Goal: Information Seeking & Learning: Learn about a topic

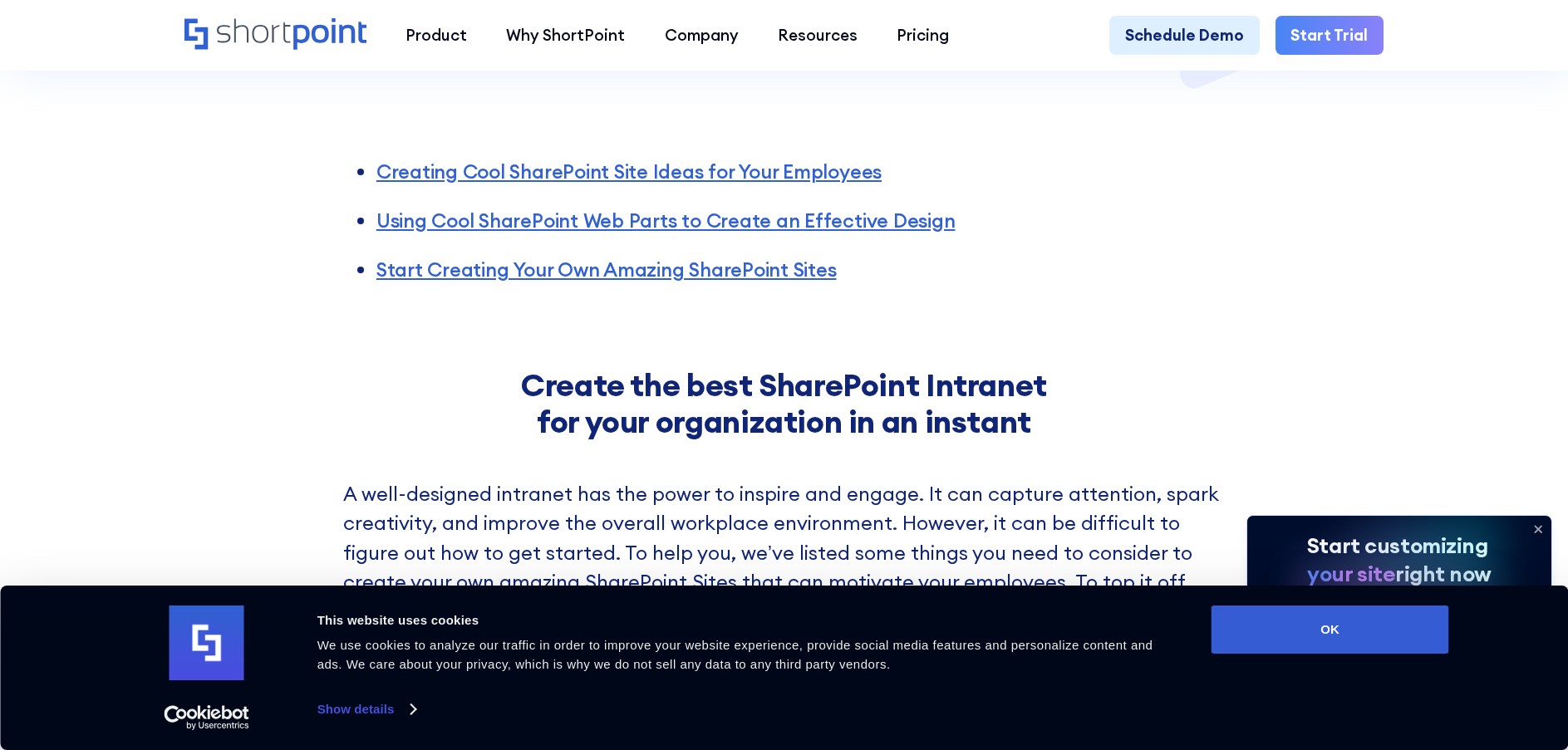
scroll to position [664, 0]
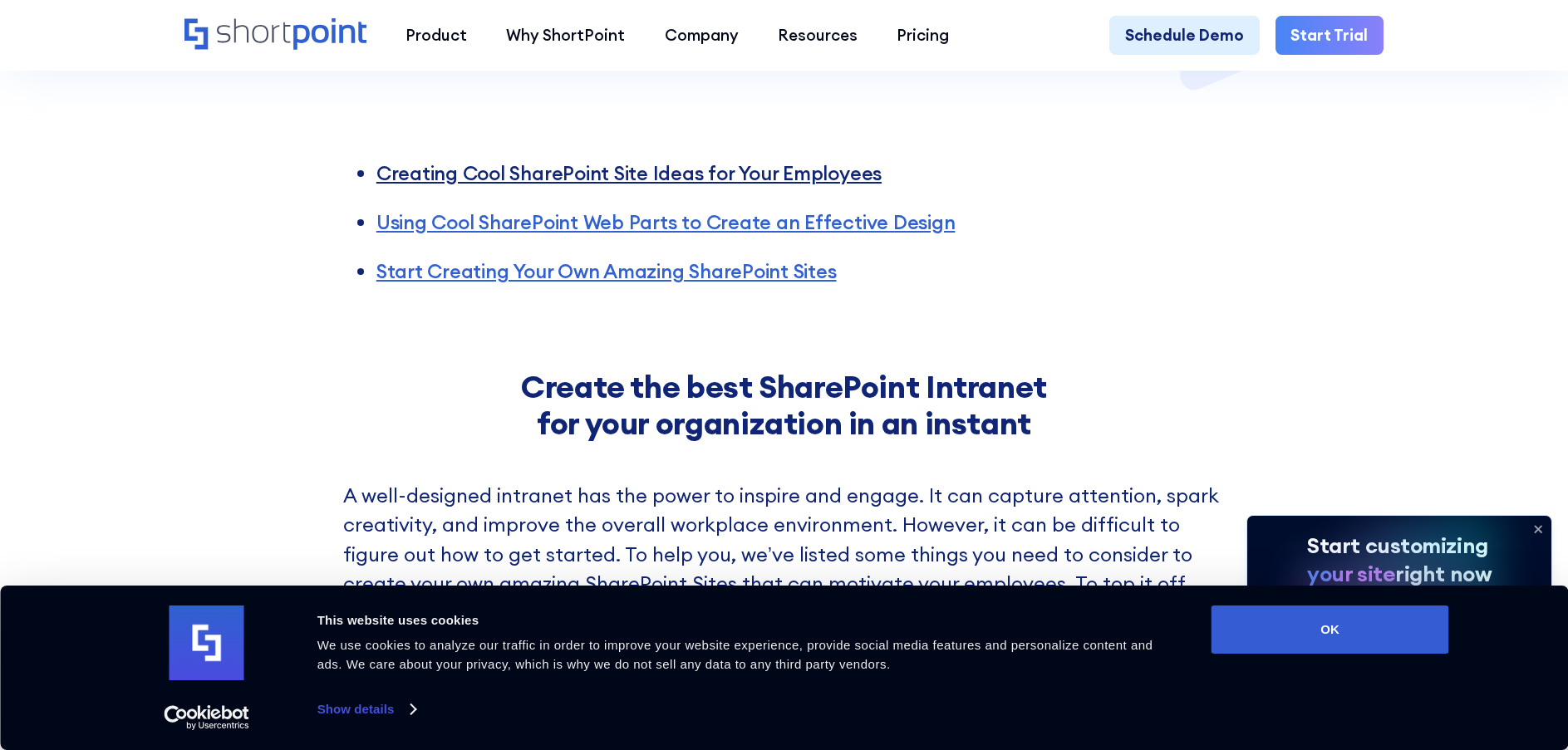
click at [497, 160] on link "Creating Cool SharePoint Site Ideas for Your Employees" at bounding box center [629, 173] width 505 height 25
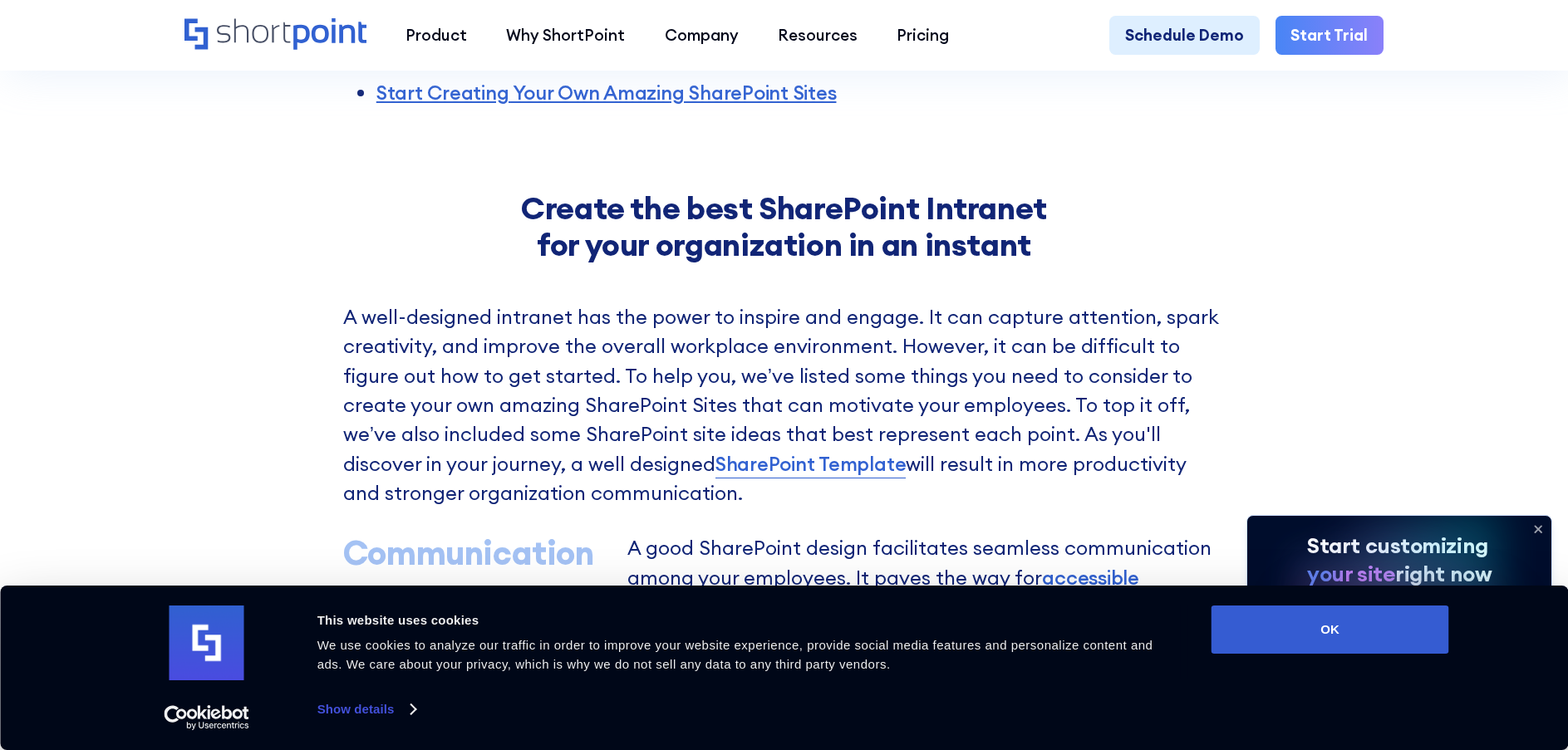
scroll to position [847, 0]
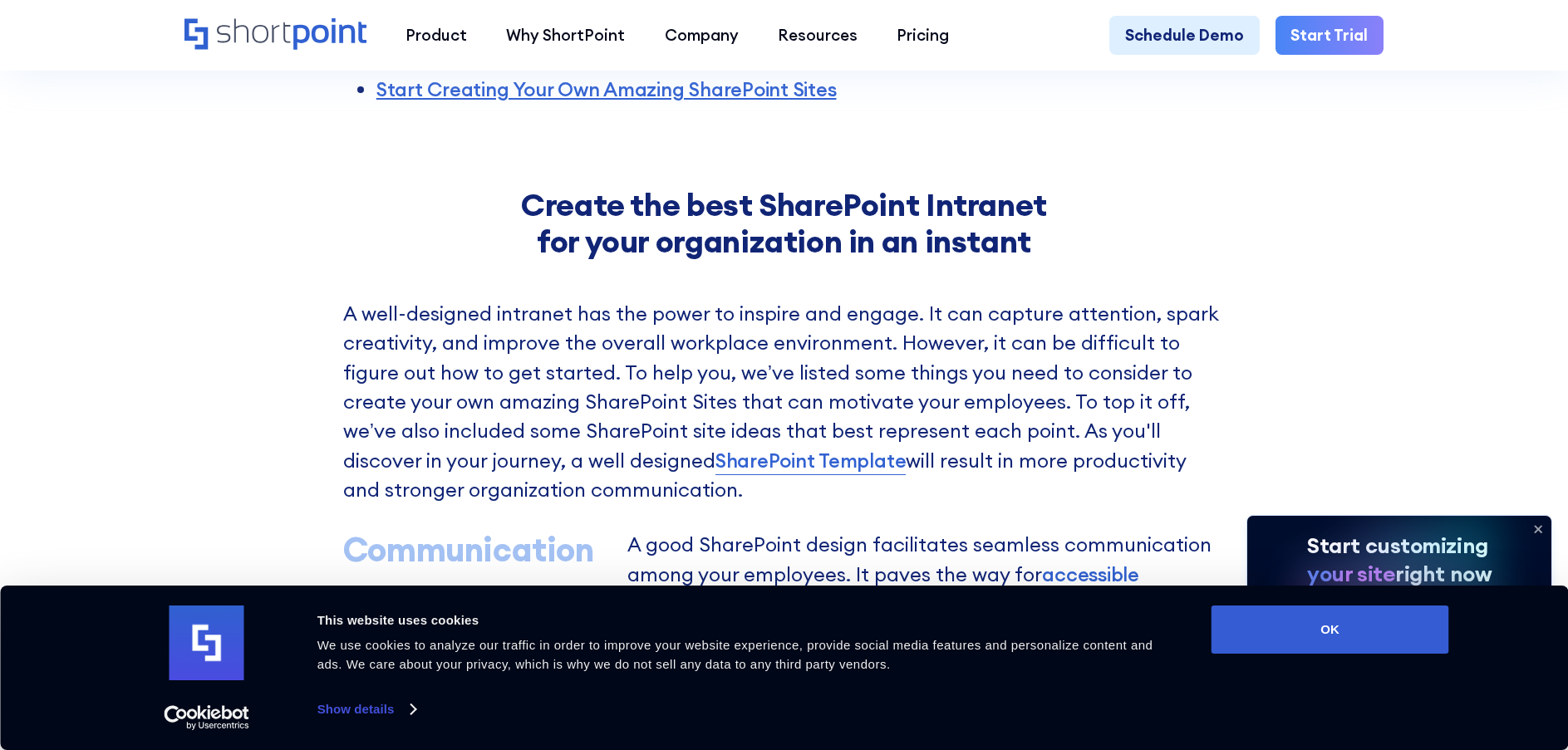
click at [1537, 528] on icon at bounding box center [1538, 529] width 27 height 27
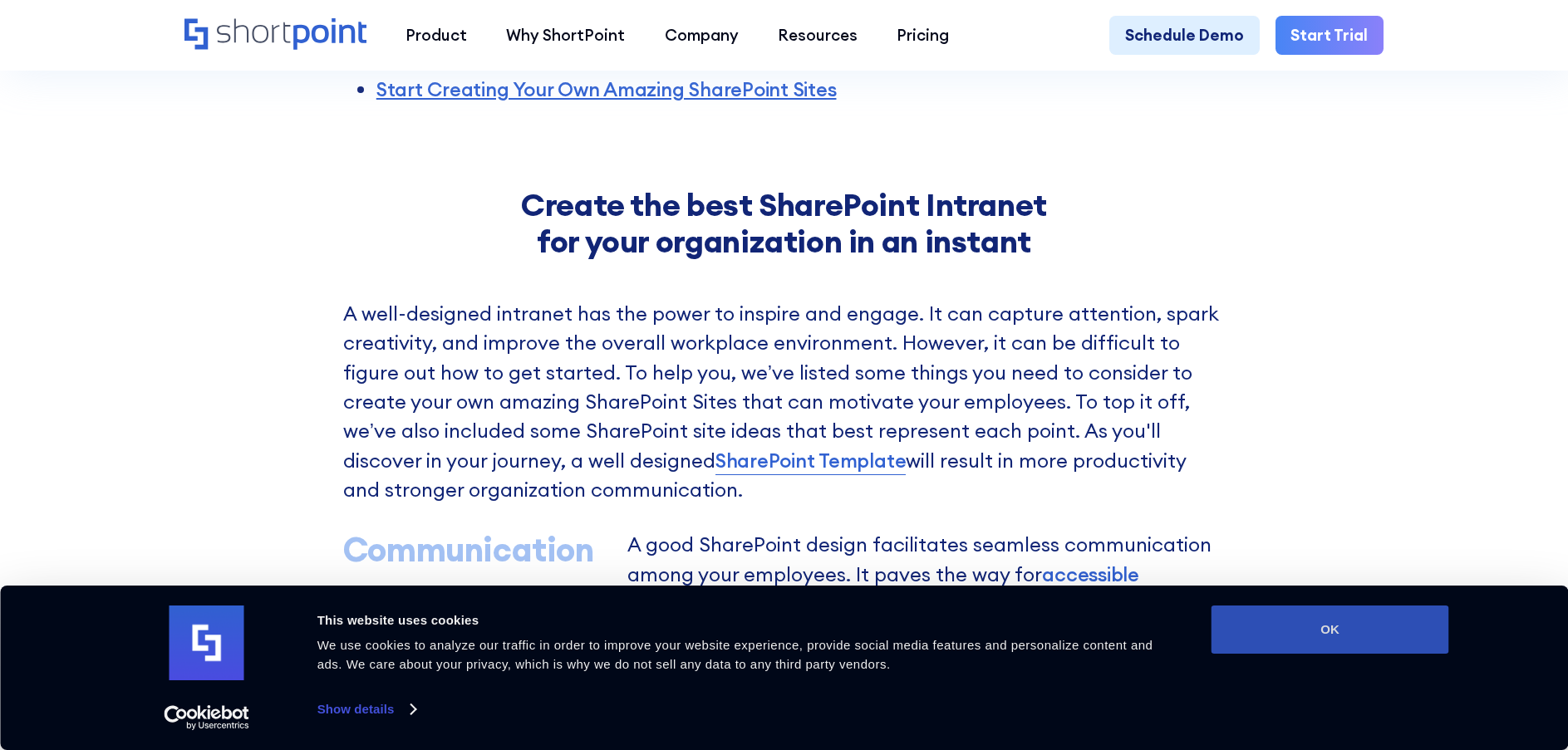
click at [1390, 611] on button "OK" at bounding box center [1331, 629] width 238 height 48
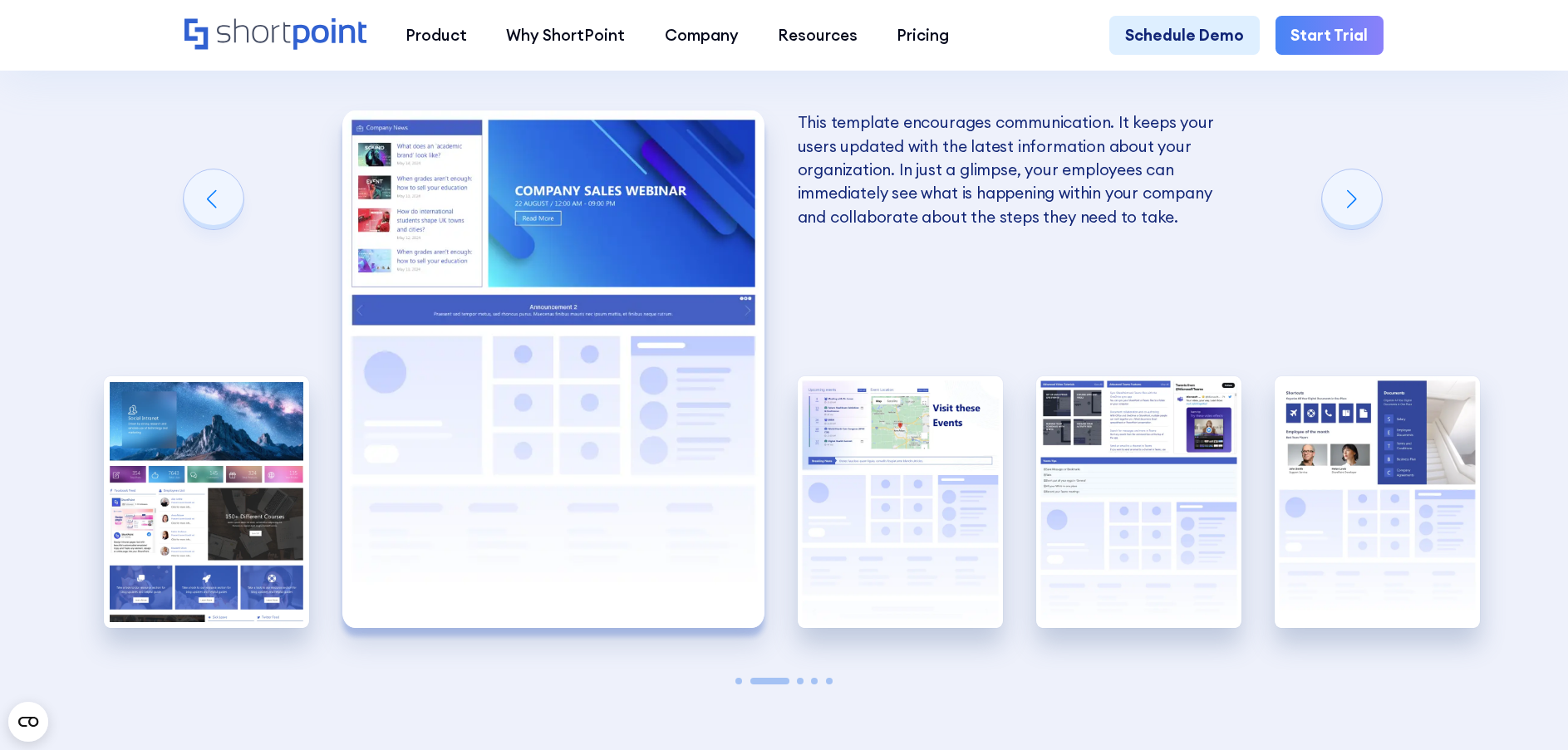
scroll to position [3421, 0]
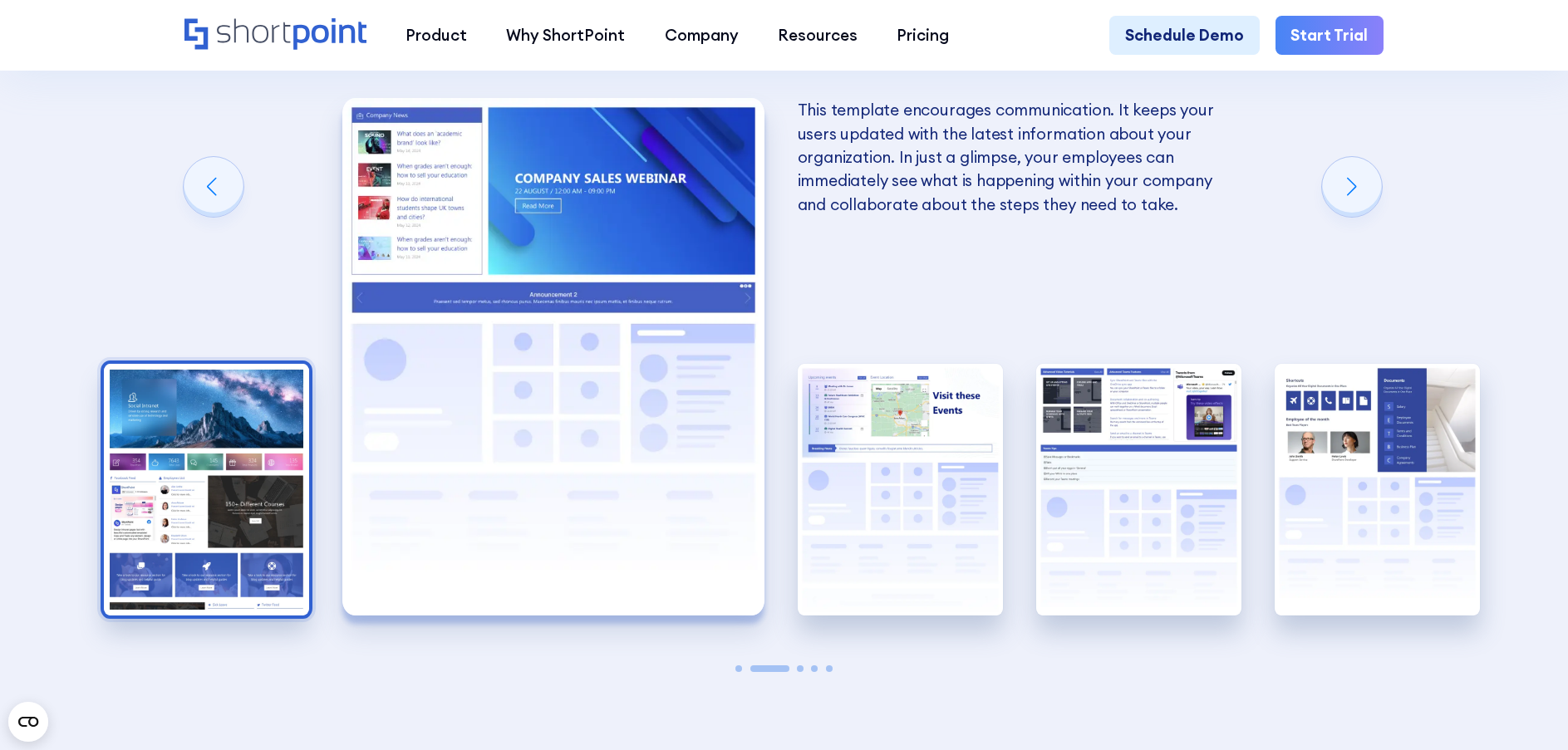
click at [195, 399] on img "1 / 5" at bounding box center [206, 490] width 205 height 252
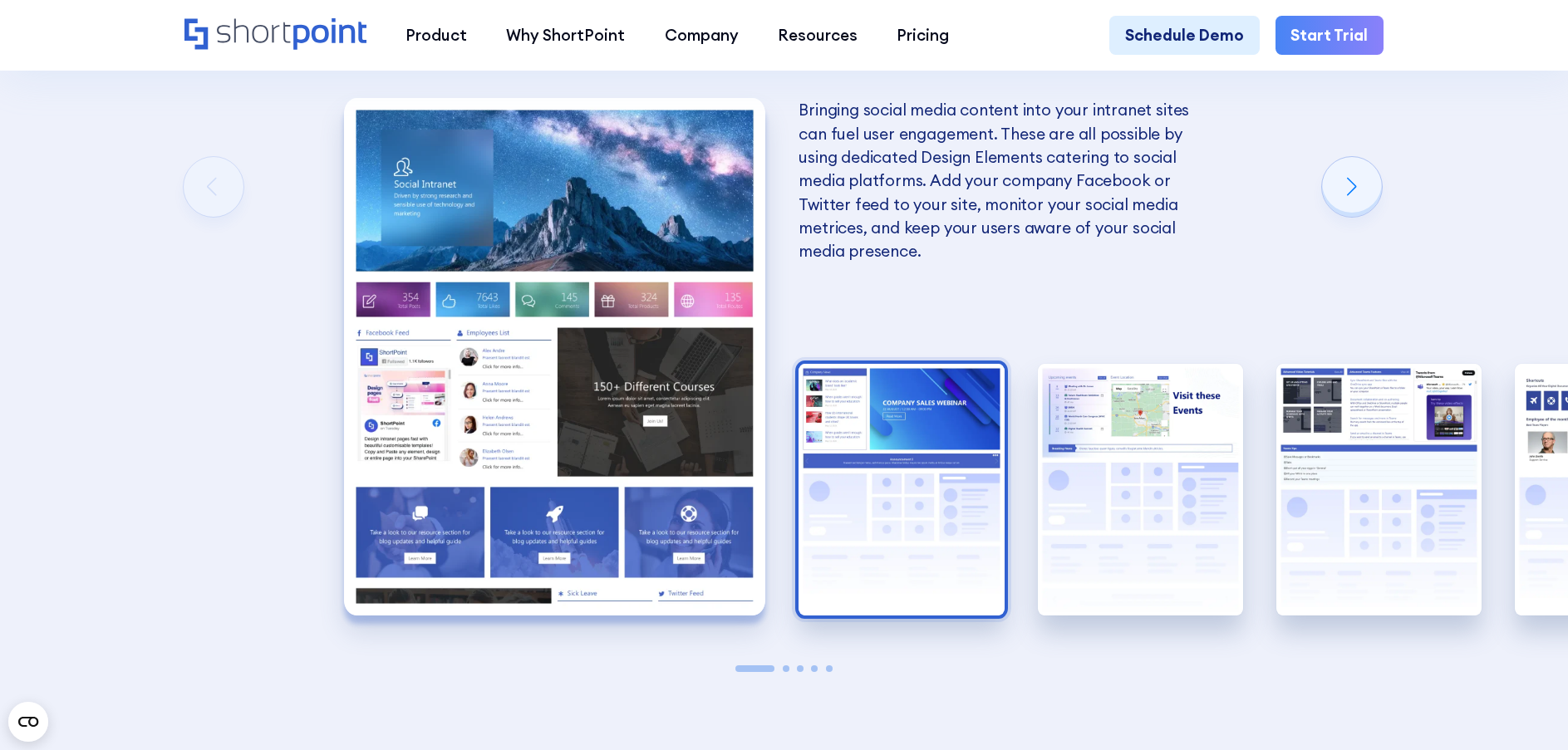
click at [833, 441] on img "2 / 5" at bounding box center [901, 490] width 205 height 252
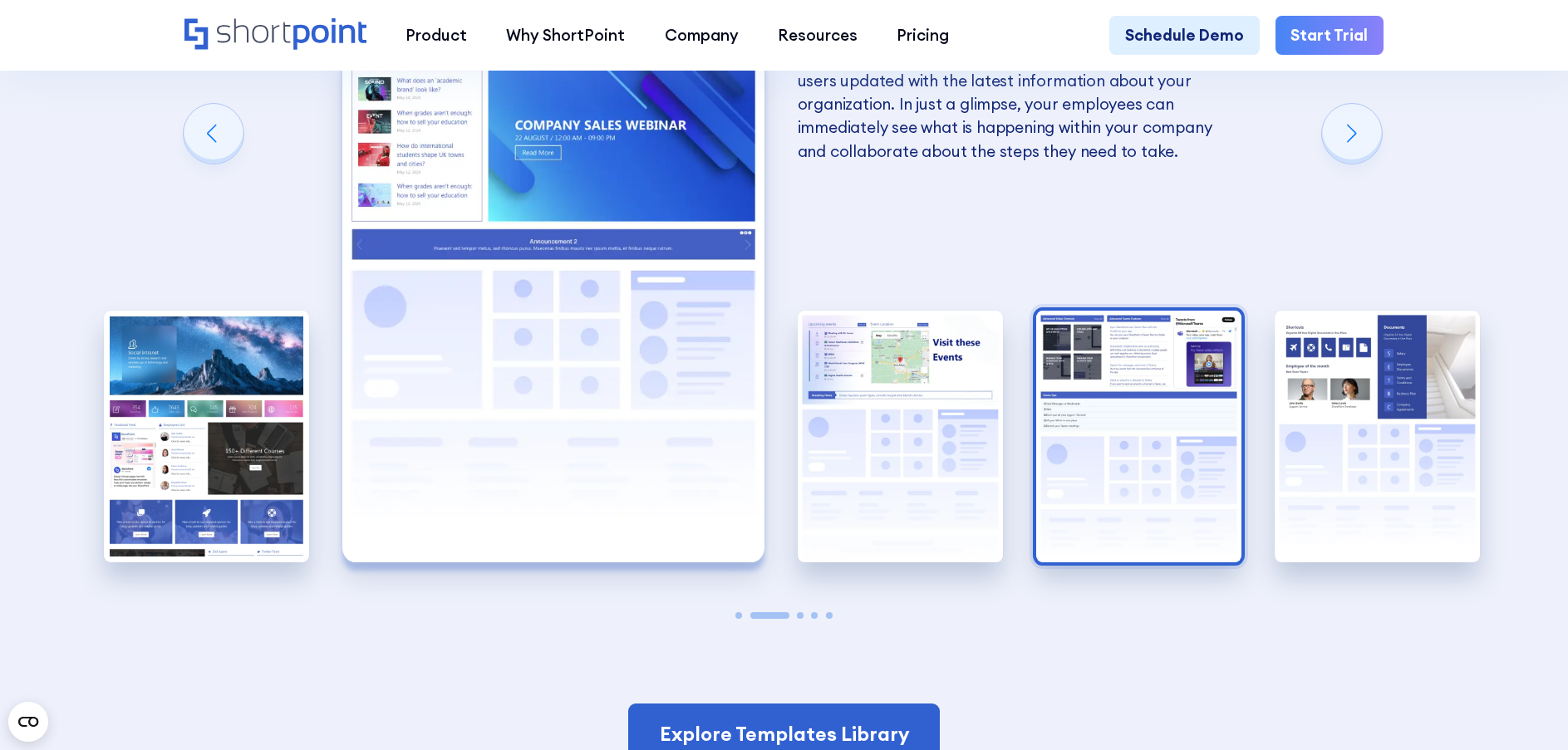
scroll to position [3504, 0]
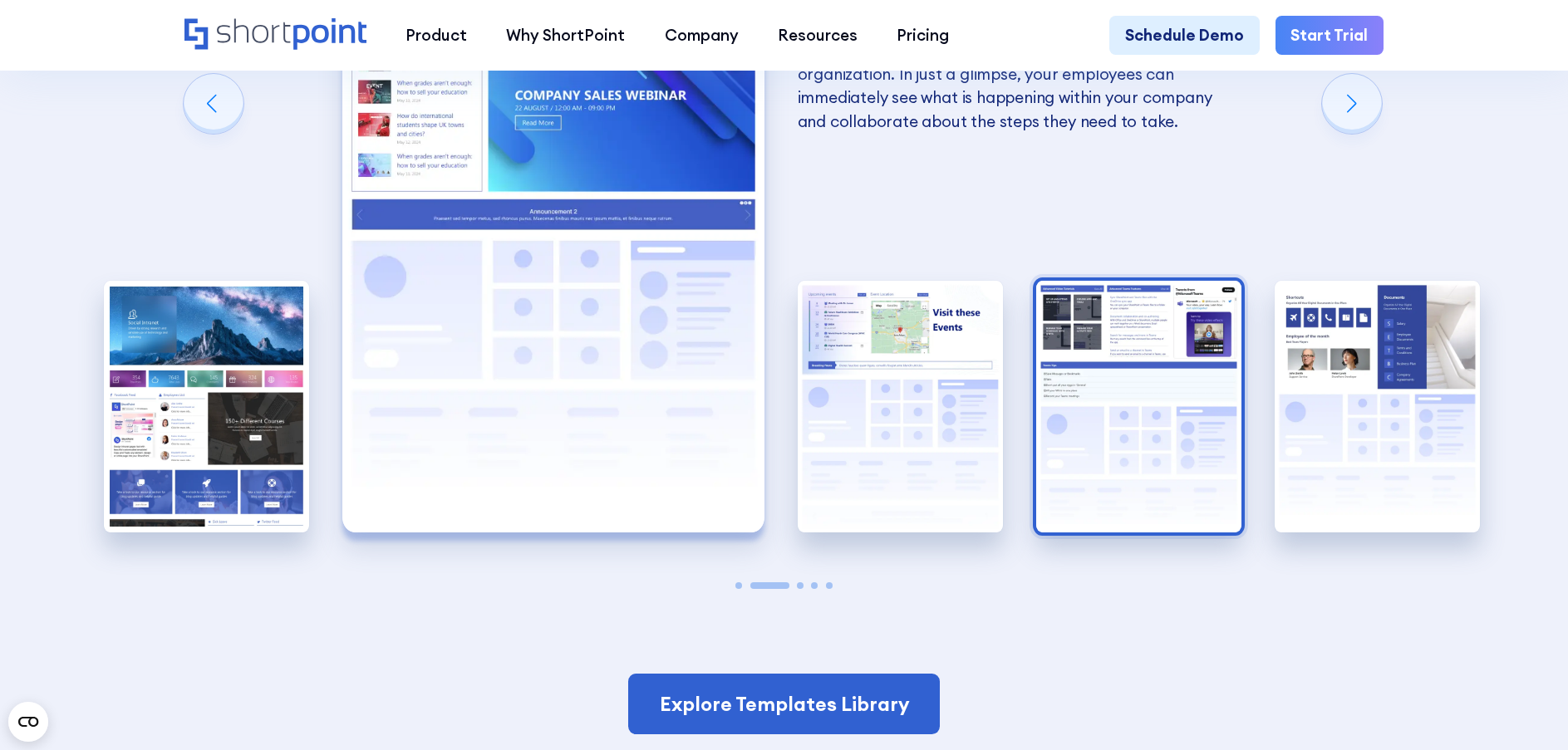
click at [1125, 407] on img "4 / 5" at bounding box center [1139, 407] width 205 height 252
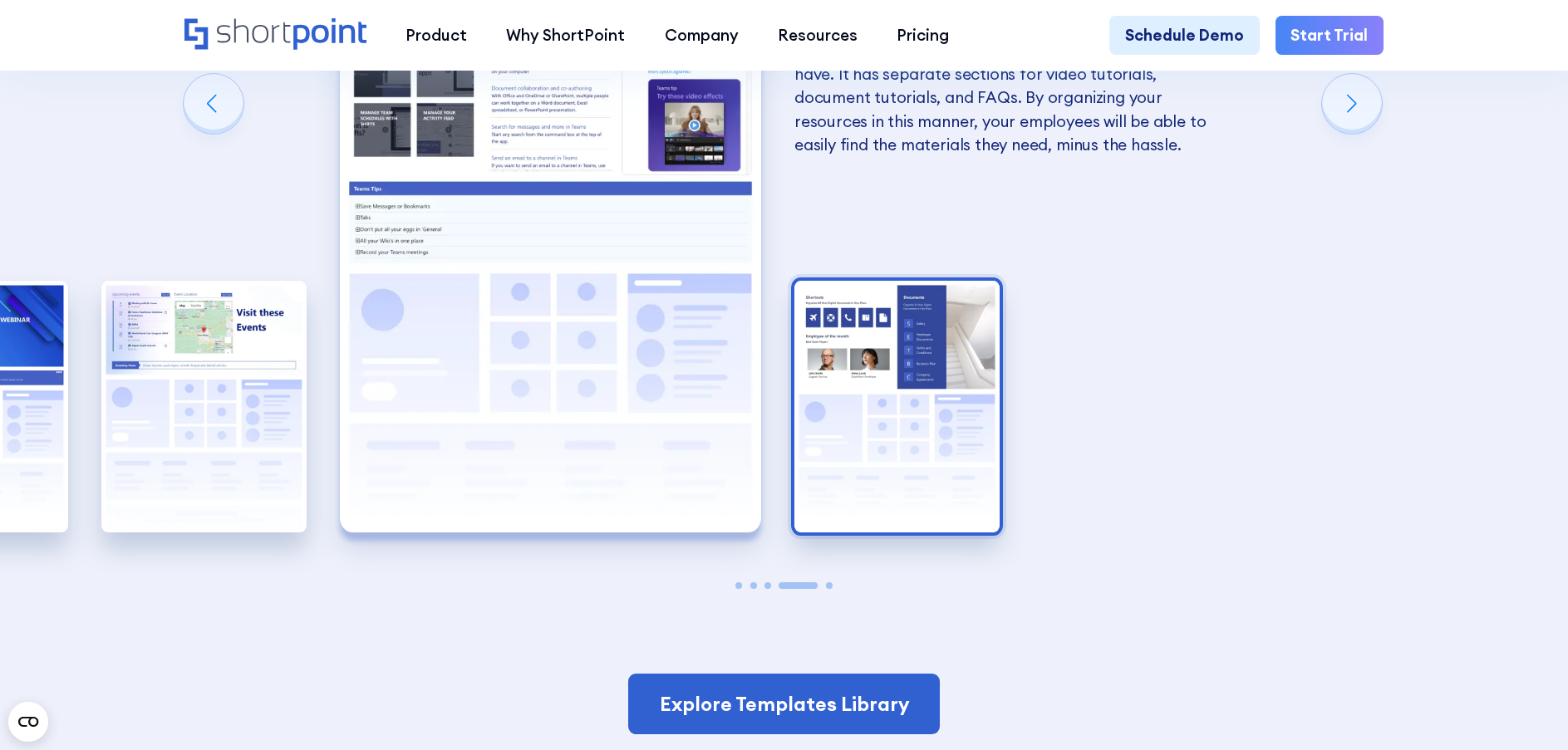
click at [987, 414] on img "5 / 5" at bounding box center [896, 407] width 205 height 252
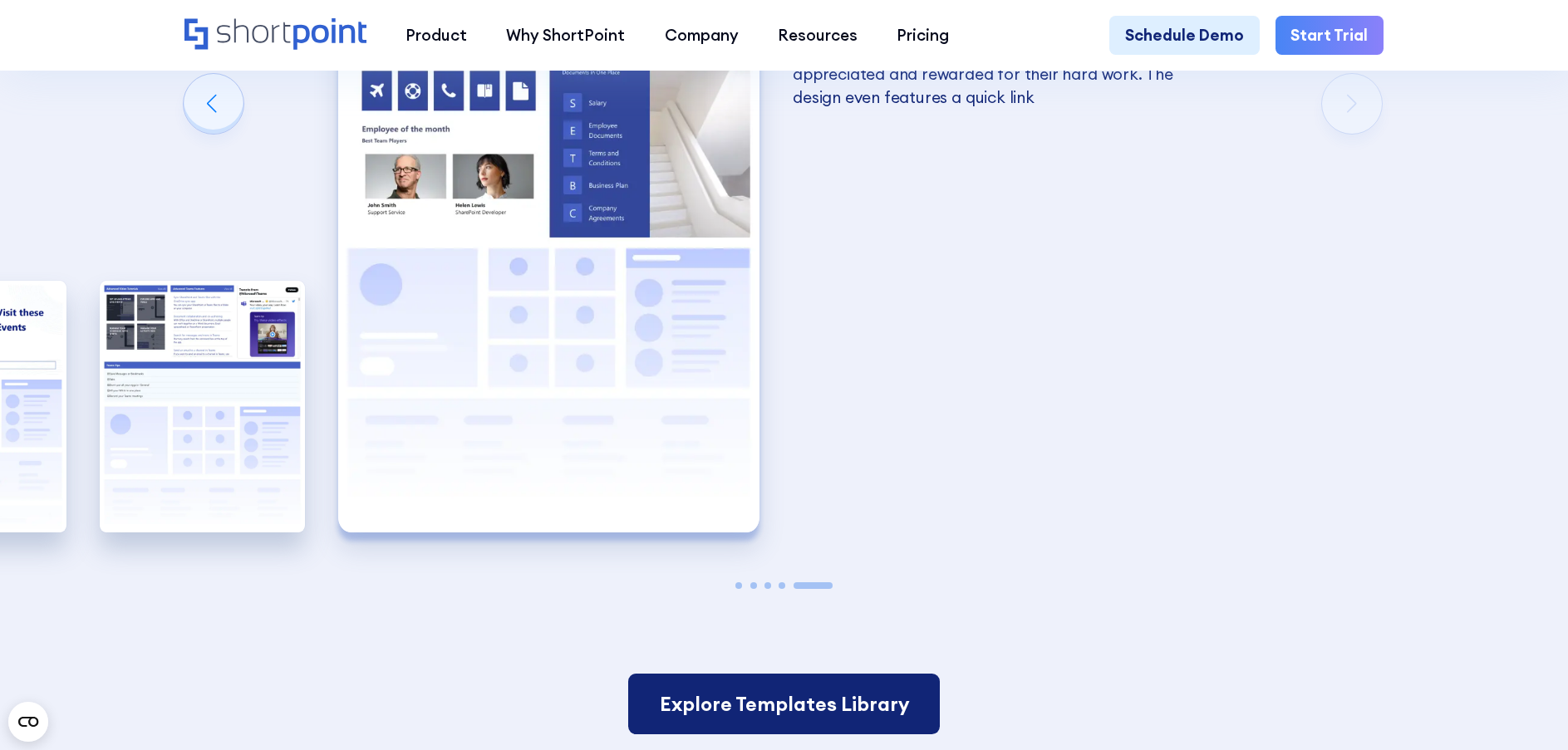
click at [828, 685] on link "Explore Templates Library" at bounding box center [784, 704] width 311 height 61
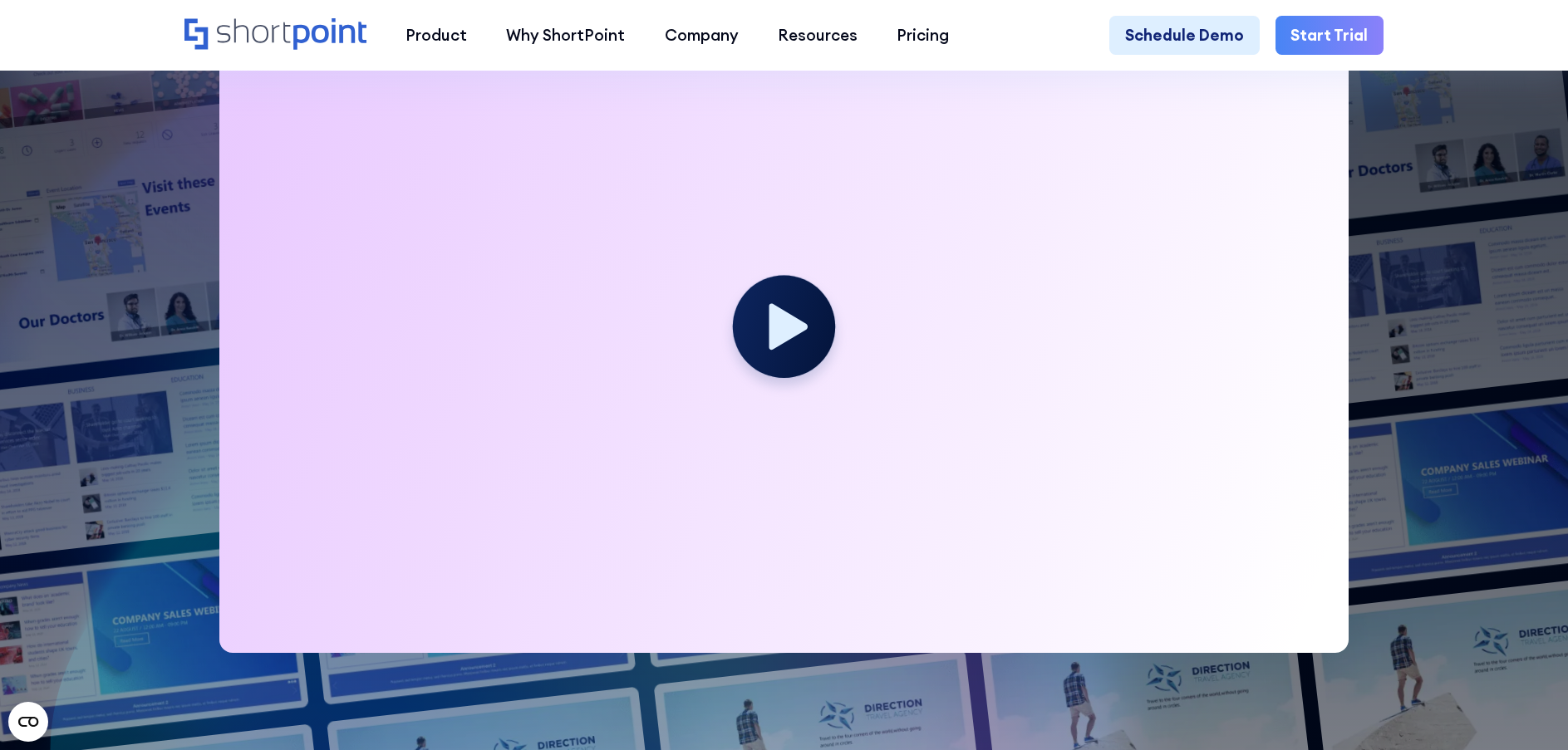
scroll to position [581, 0]
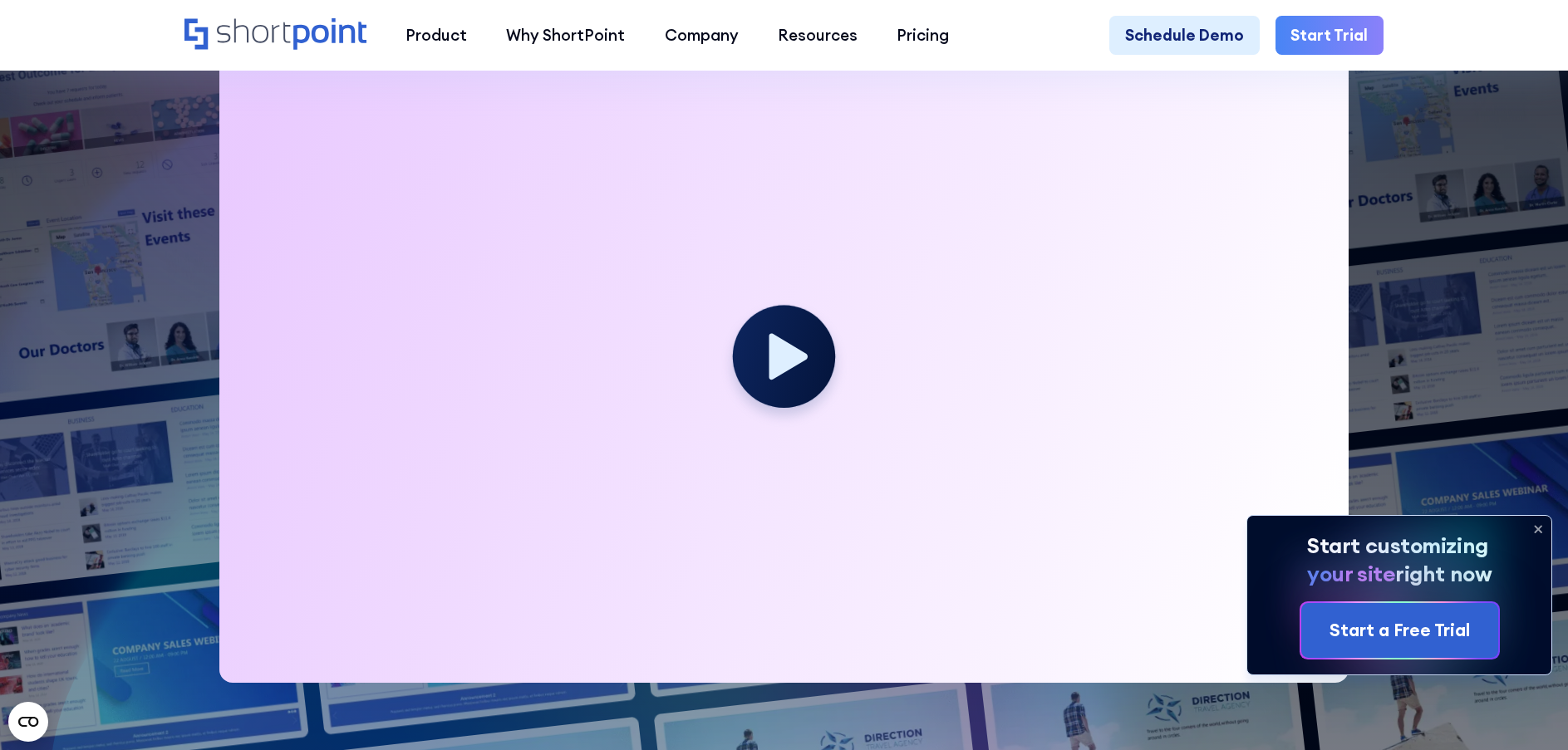
click at [474, 169] on div at bounding box center [784, 366] width 1130 height 635
click at [490, 173] on div at bounding box center [784, 366] width 1130 height 635
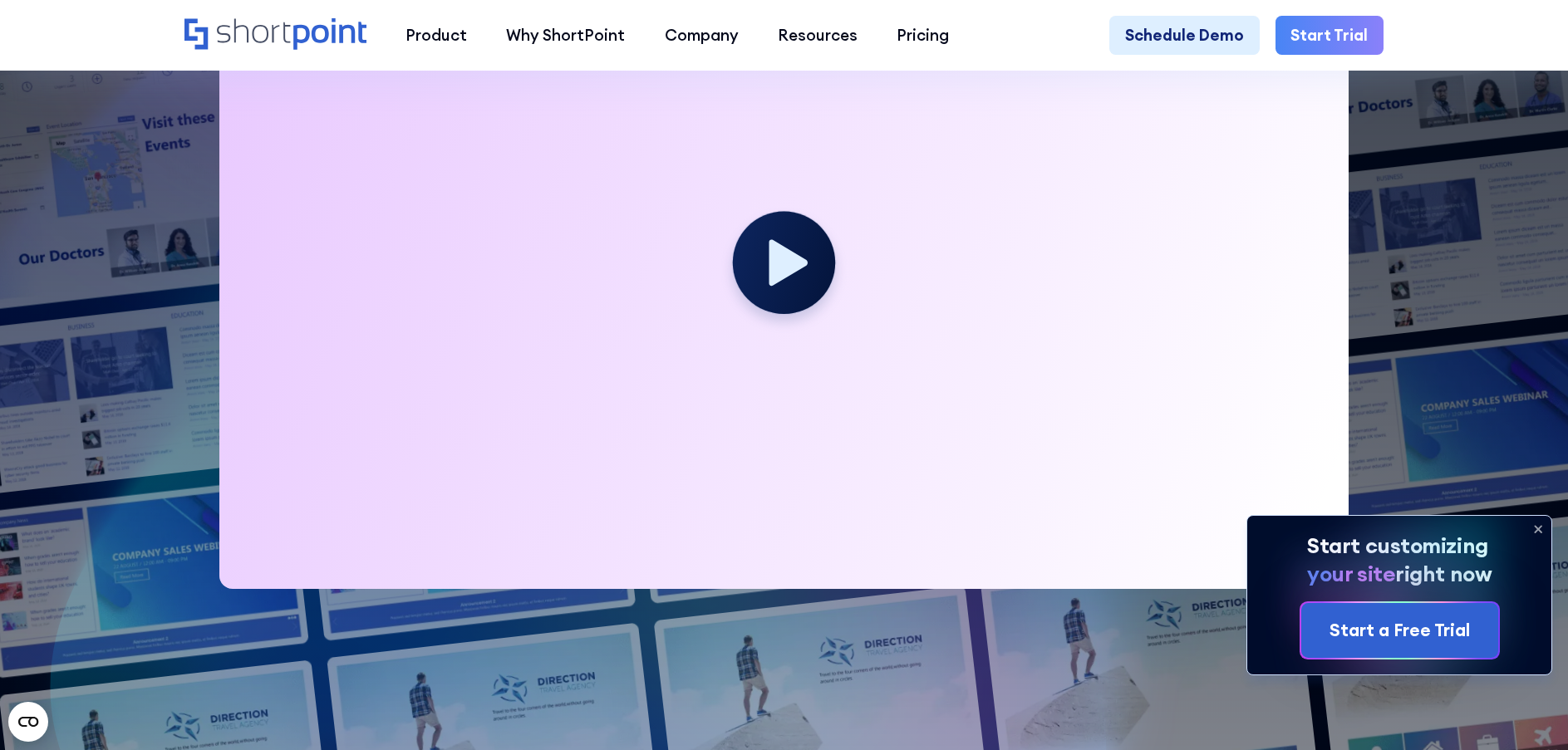
scroll to position [830, 0]
